Goal: Entertainment & Leisure: Consume media (video, audio)

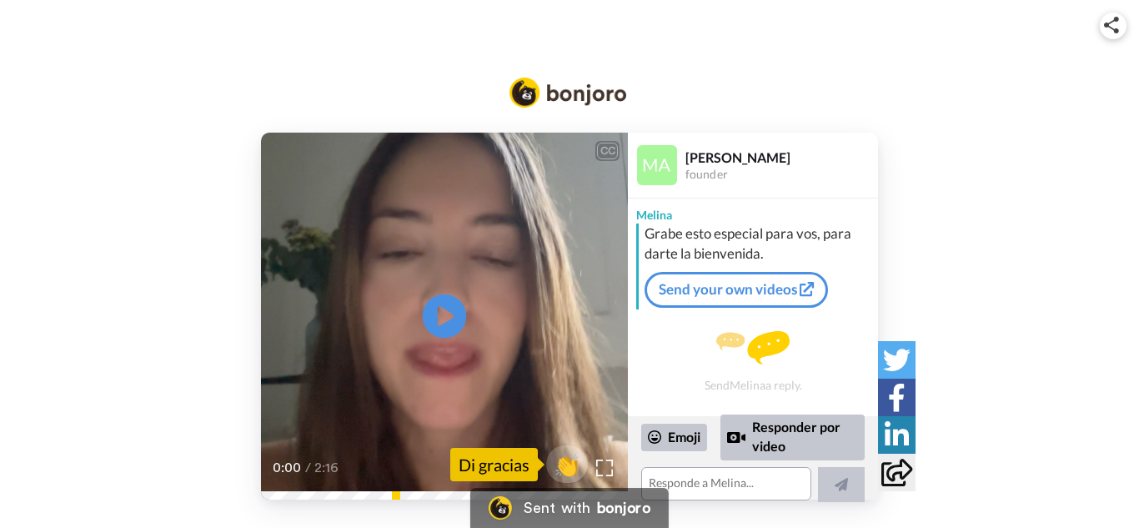
click at [444, 298] on icon at bounding box center [445, 316] width 44 height 44
click at [353, 344] on video at bounding box center [444, 316] width 367 height 367
click at [429, 307] on icon at bounding box center [445, 316] width 44 height 44
click at [606, 452] on div "eso me pone súper feliz, que los hombres que están aquí adentro no solo les" at bounding box center [444, 436] width 367 height 40
click at [611, 465] on img at bounding box center [605, 468] width 18 height 18
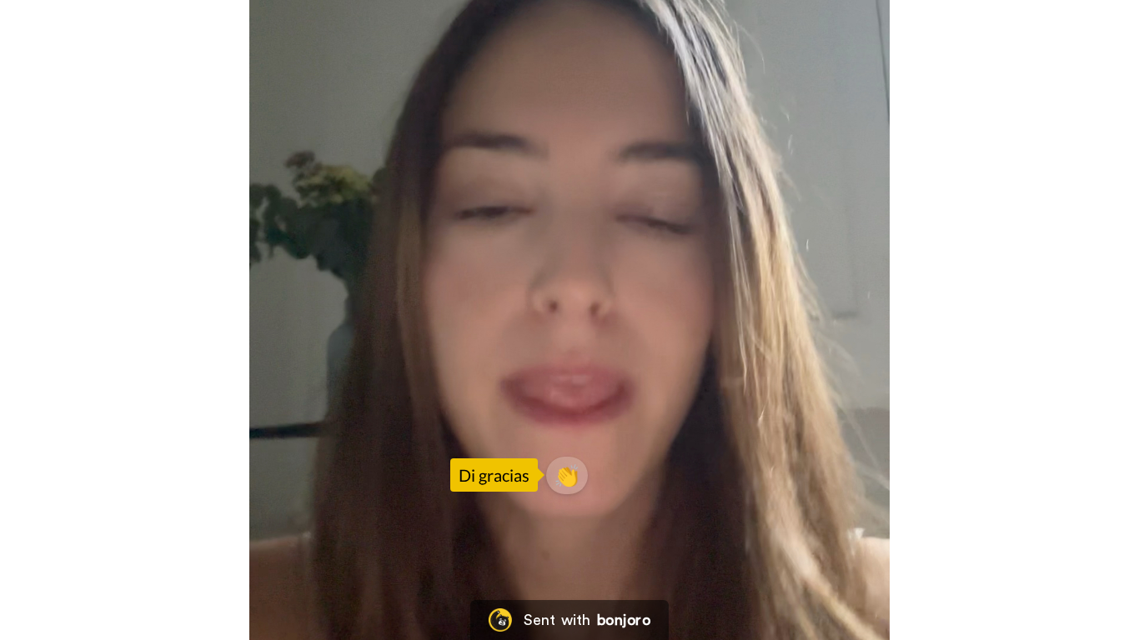
click at [538, 451] on video at bounding box center [569, 320] width 1139 height 640
click at [868, 304] on video at bounding box center [569, 320] width 1139 height 640
click at [419, 312] on video at bounding box center [569, 320] width 1139 height 640
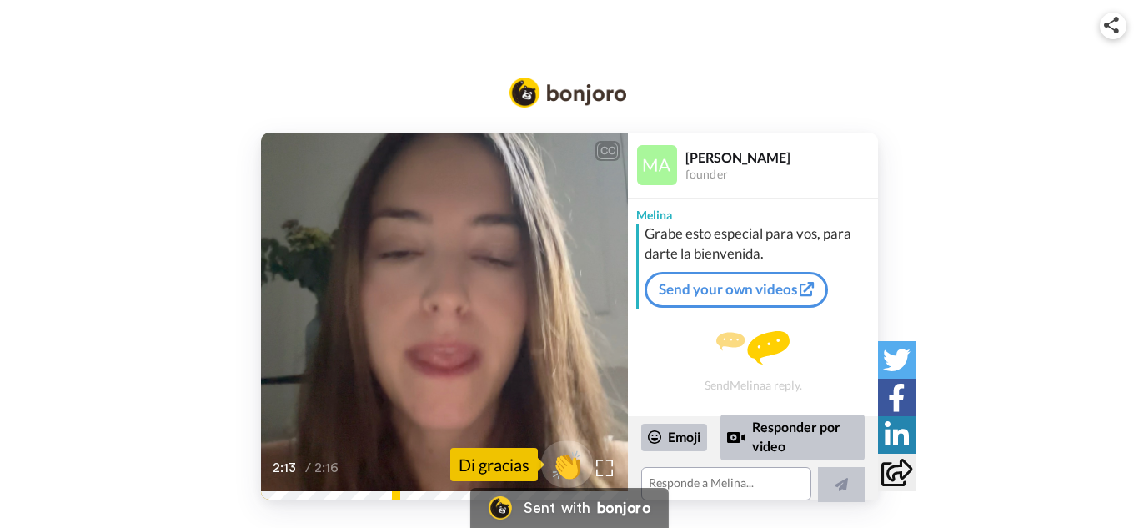
click at [574, 459] on span "👏" at bounding box center [567, 464] width 53 height 33
